Goal: Ask a question

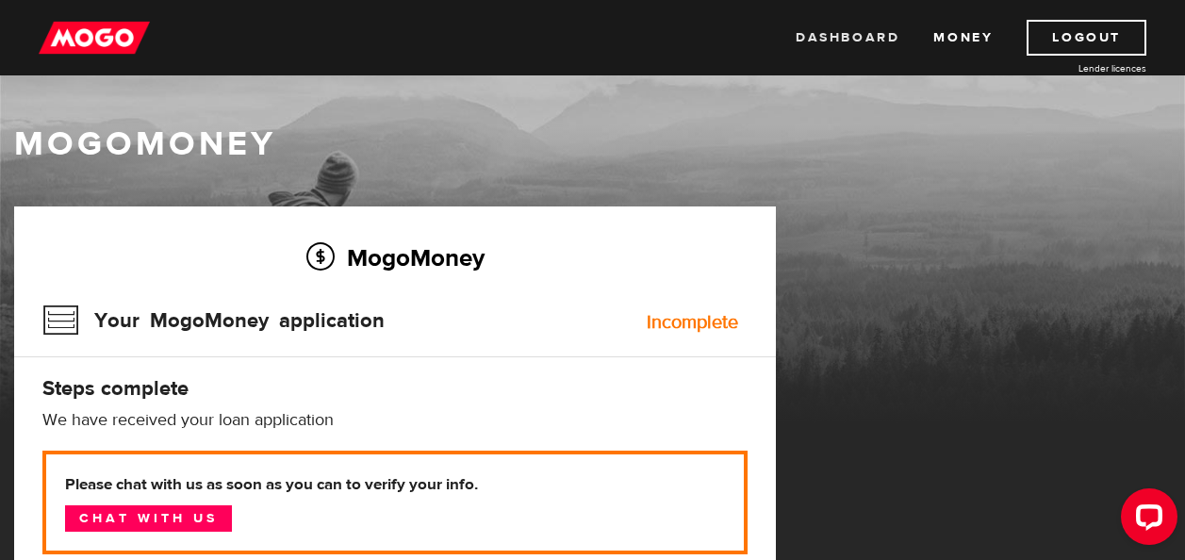
click at [840, 39] on link "Dashboard" at bounding box center [848, 38] width 104 height 36
click at [947, 35] on link "Money" at bounding box center [962, 38] width 59 height 36
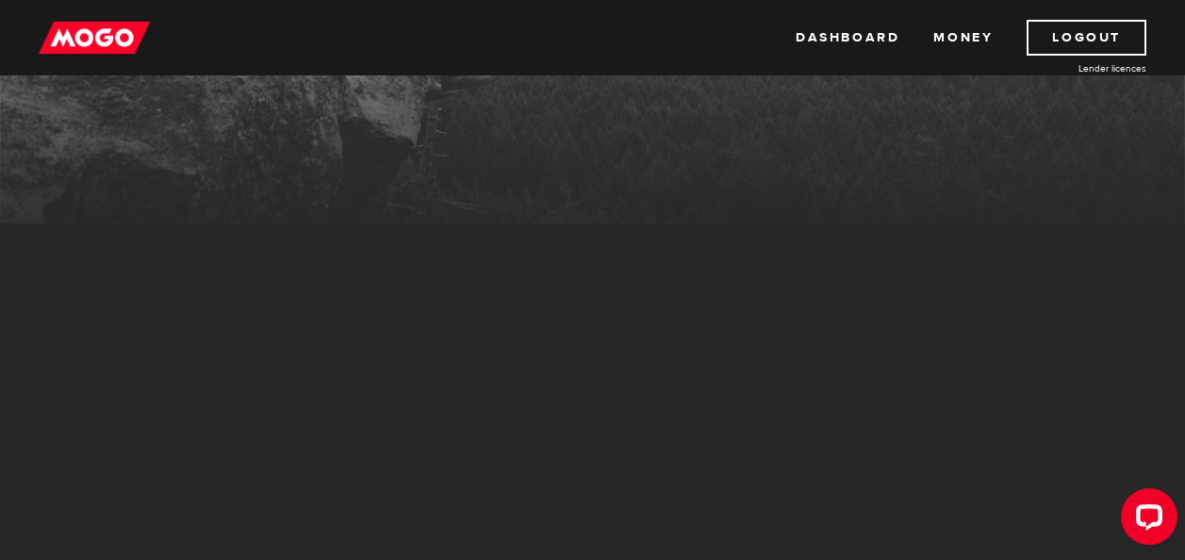
scroll to position [189, 0]
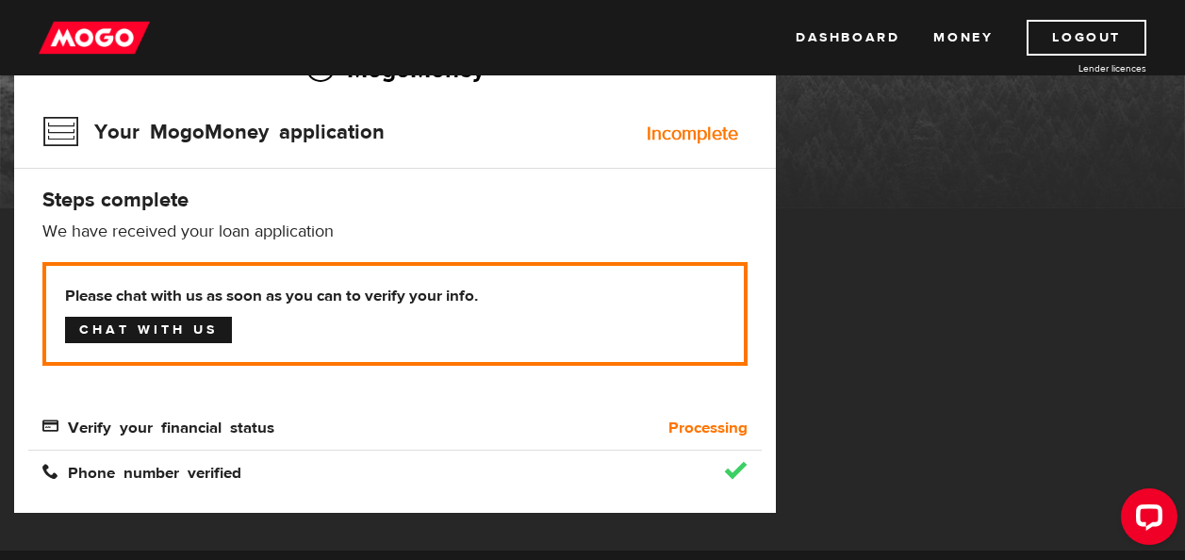
click at [149, 326] on link "Chat with us" at bounding box center [148, 330] width 167 height 26
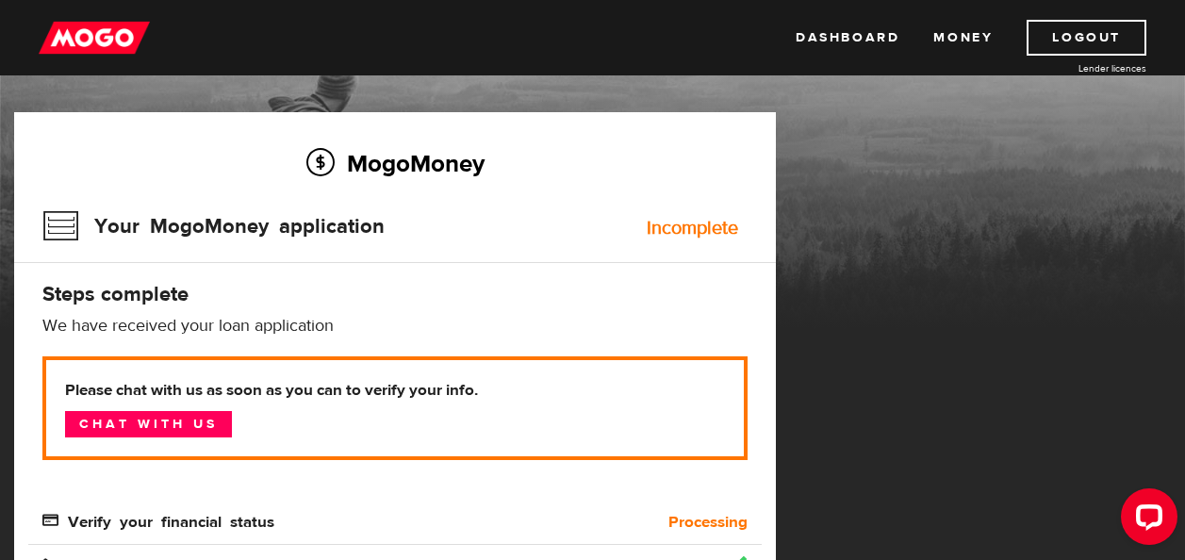
scroll to position [0, 0]
